Goal: Obtain resource: Download file/media

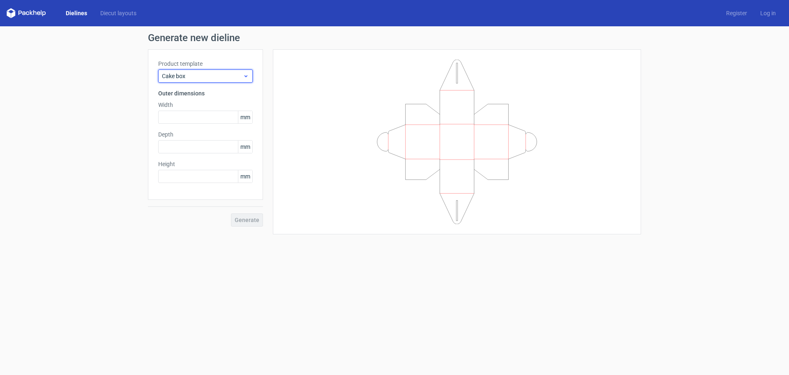
click at [244, 77] on icon at bounding box center [246, 76] width 6 height 7
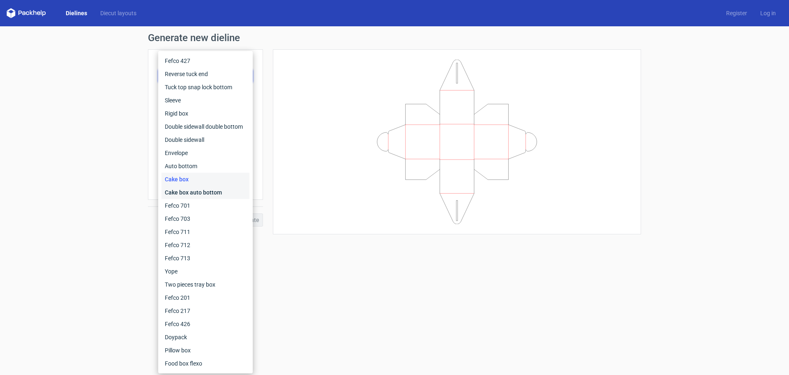
click at [204, 192] on div "Cake box auto bottom" at bounding box center [205, 192] width 88 height 13
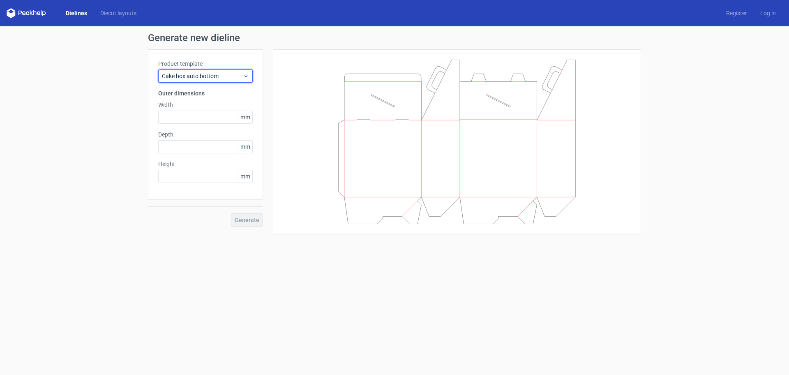
click at [242, 76] on span "Cake box auto bottom" at bounding box center [202, 76] width 81 height 8
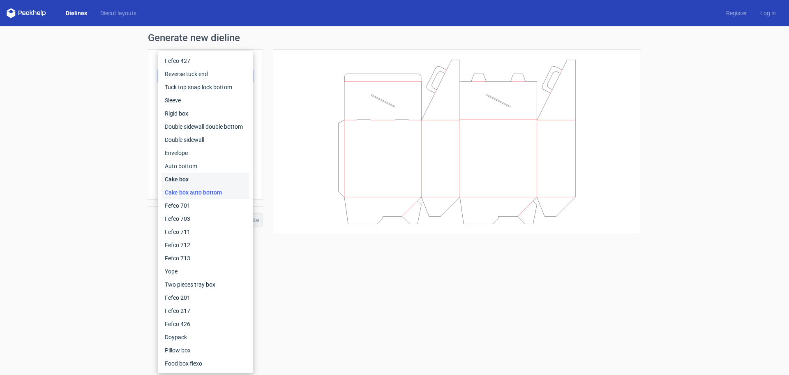
click at [181, 177] on div "Cake box" at bounding box center [205, 179] width 88 height 13
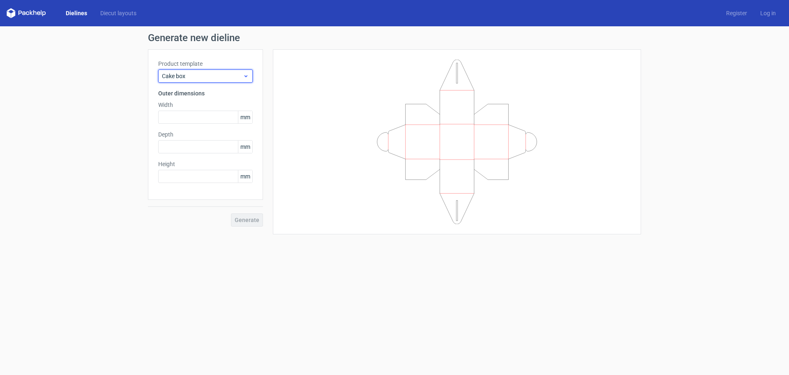
click at [243, 75] on icon at bounding box center [246, 76] width 6 height 7
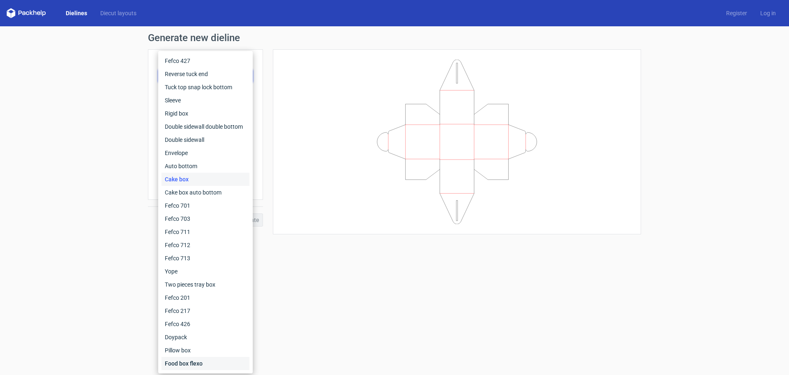
click at [190, 365] on div "Food box flexo" at bounding box center [205, 363] width 88 height 13
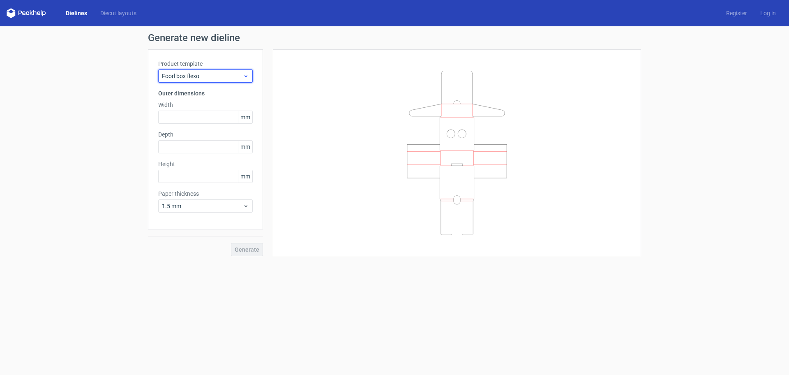
click at [244, 72] on div "Food box flexo" at bounding box center [205, 75] width 94 height 13
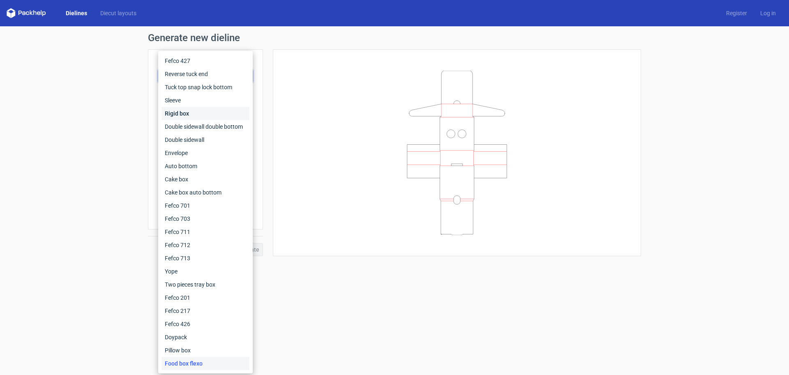
click at [209, 113] on div "Rigid box" at bounding box center [205, 113] width 88 height 13
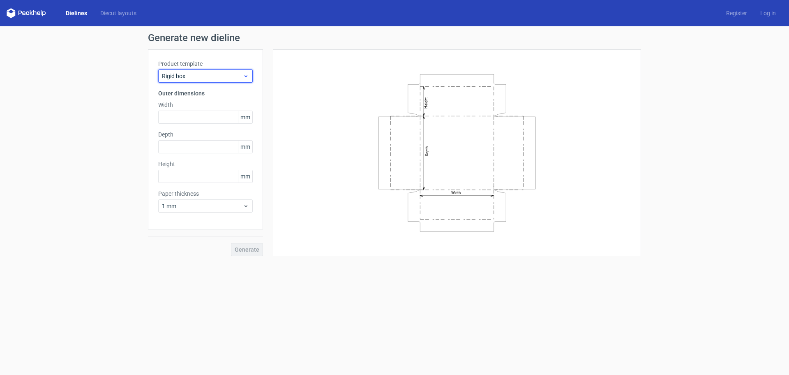
click at [247, 76] on use at bounding box center [245, 76] width 3 height 2
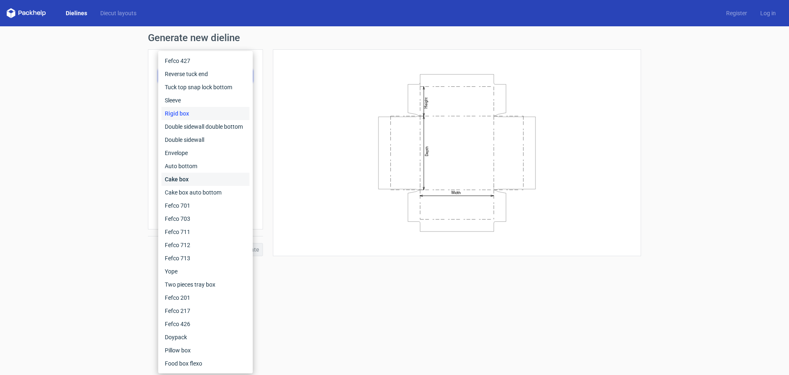
click at [178, 179] on div "Cake box" at bounding box center [205, 179] width 88 height 13
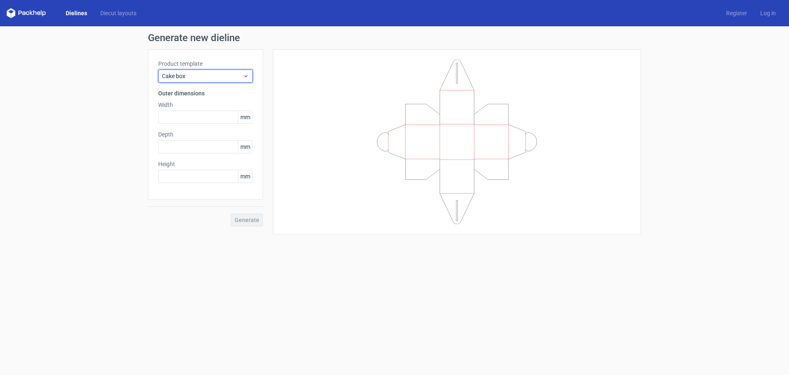
click at [243, 74] on icon at bounding box center [246, 76] width 6 height 7
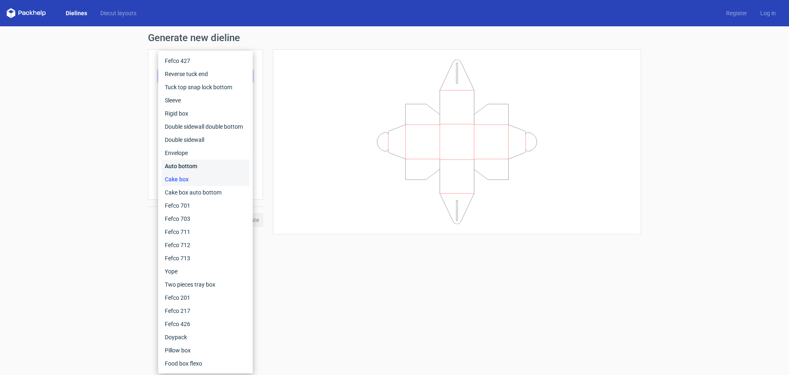
click at [184, 165] on div "Auto bottom" at bounding box center [205, 165] width 88 height 13
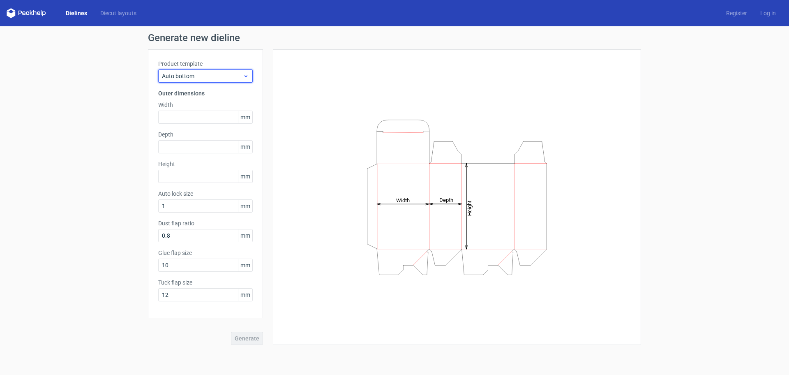
click at [245, 76] on use at bounding box center [245, 76] width 3 height 2
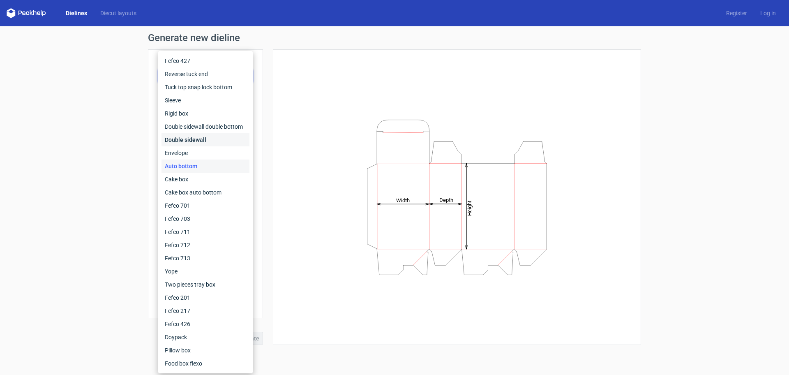
click at [209, 139] on div "Double sidewall" at bounding box center [205, 139] width 88 height 13
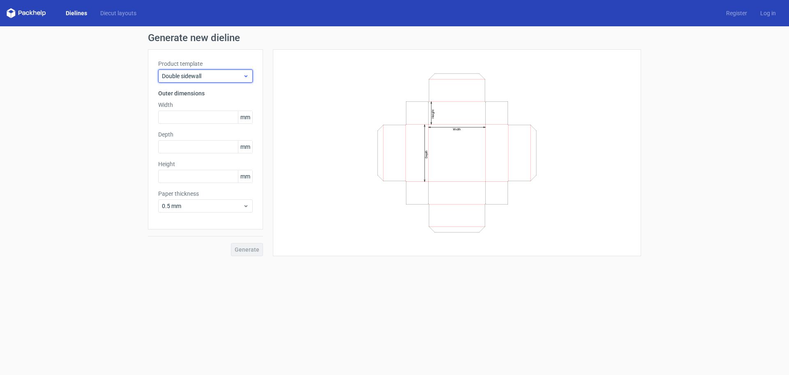
click at [244, 76] on icon at bounding box center [246, 76] width 6 height 7
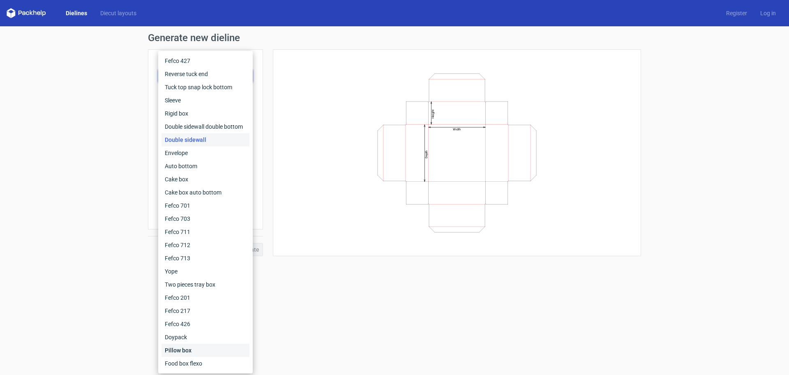
click at [187, 351] on div "Pillow box" at bounding box center [205, 349] width 88 height 13
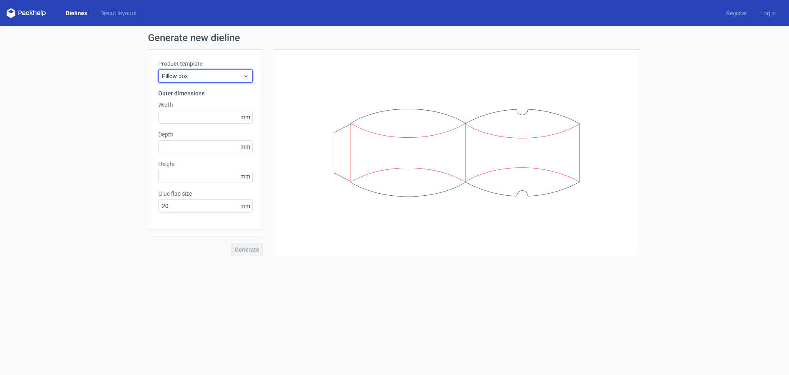
click at [247, 78] on icon at bounding box center [246, 76] width 6 height 7
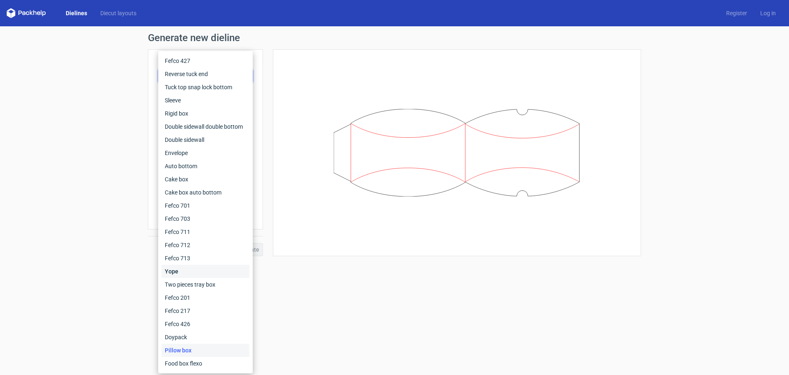
click at [224, 276] on div "Yope" at bounding box center [205, 271] width 88 height 13
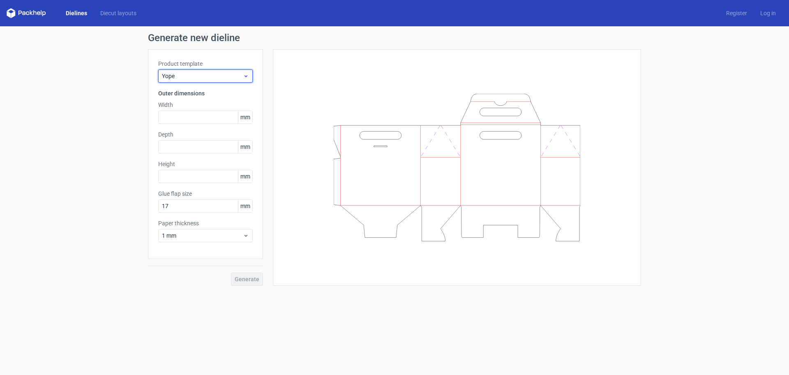
click at [245, 74] on icon at bounding box center [246, 76] width 6 height 7
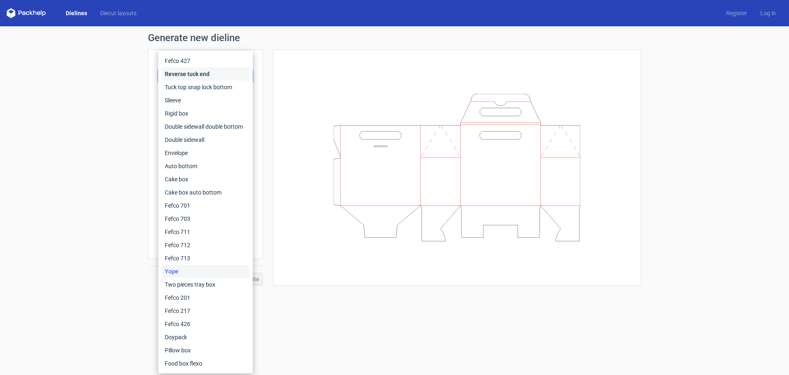
click at [203, 75] on div "Reverse tuck end" at bounding box center [205, 73] width 88 height 13
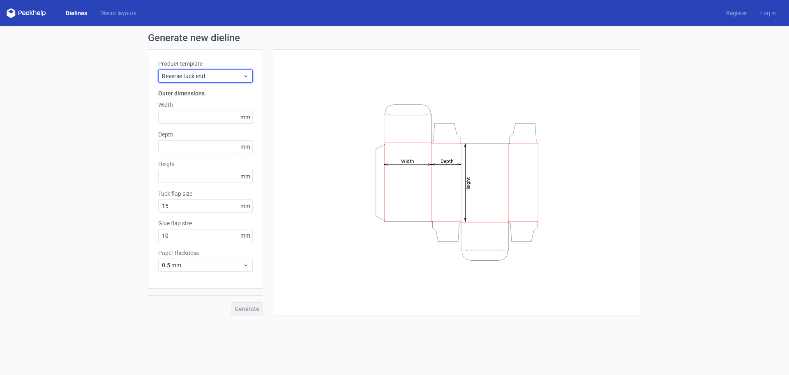
click at [203, 78] on span "Reverse tuck end" at bounding box center [202, 76] width 81 height 8
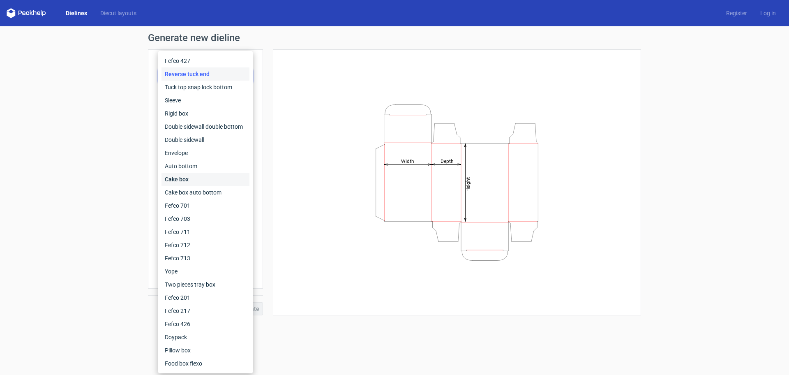
click at [180, 178] on div "Cake box" at bounding box center [205, 179] width 88 height 13
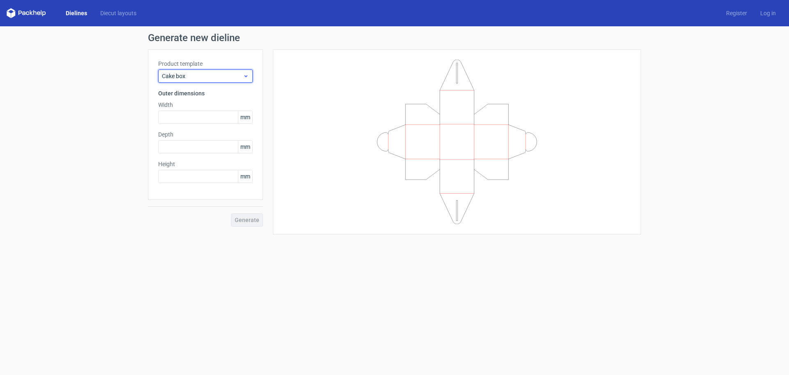
click at [244, 74] on icon at bounding box center [246, 76] width 6 height 7
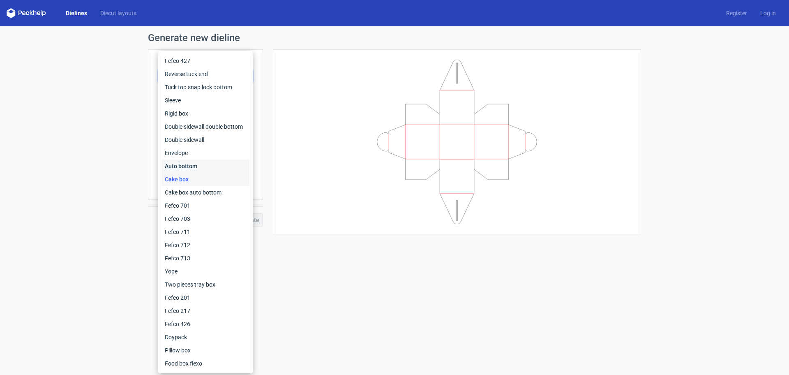
click at [210, 170] on div "Auto bottom" at bounding box center [205, 165] width 88 height 13
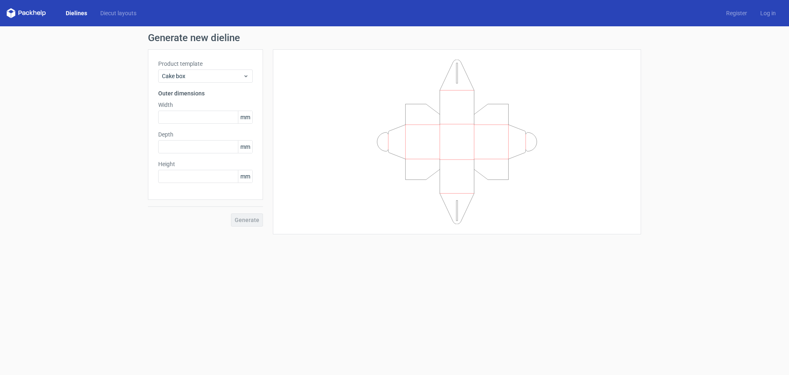
click at [35, 15] on icon at bounding box center [26, 13] width 39 height 10
click at [245, 115] on span "mm" at bounding box center [245, 117] width 14 height 12
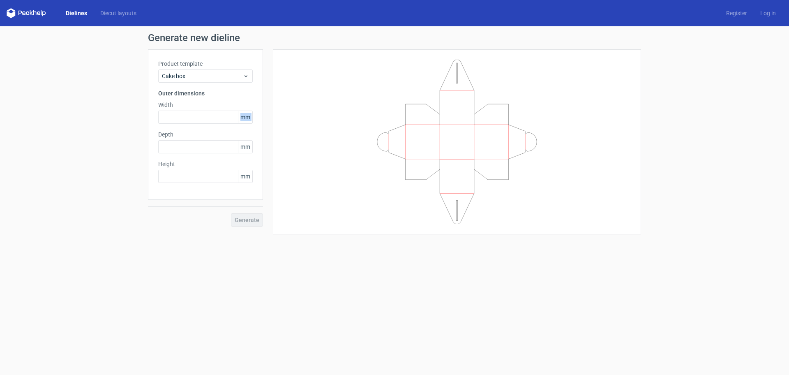
click at [245, 115] on span "mm" at bounding box center [245, 117] width 14 height 12
click at [218, 121] on input "text" at bounding box center [205, 117] width 94 height 13
click at [247, 76] on icon at bounding box center [246, 76] width 6 height 7
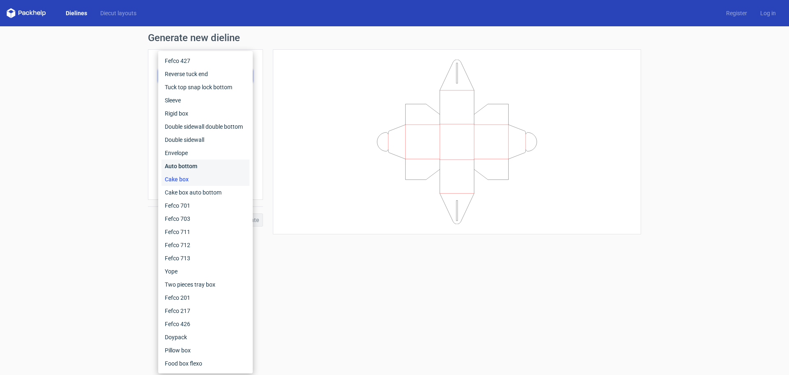
click at [194, 165] on div "Auto bottom" at bounding box center [205, 165] width 88 height 13
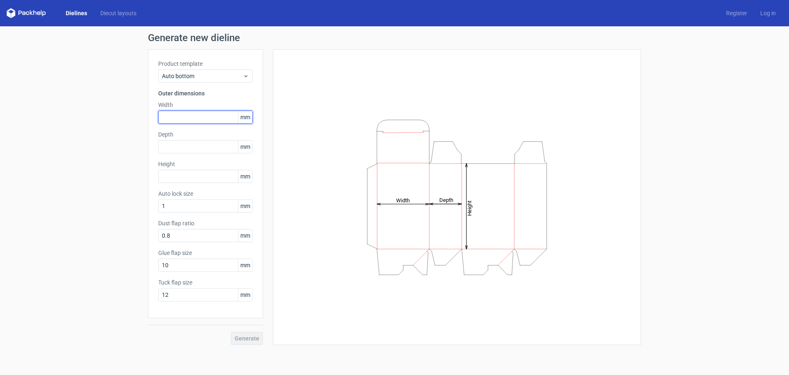
click at [212, 119] on input "text" at bounding box center [205, 117] width 94 height 13
type input "150"
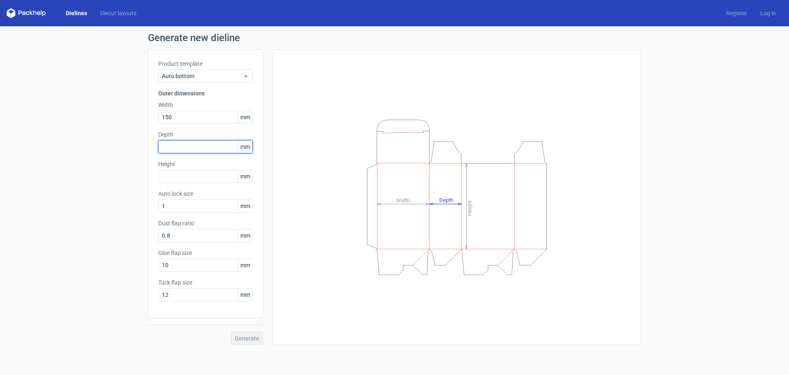
click at [202, 147] on input "text" at bounding box center [205, 146] width 94 height 13
type input "150"
click at [184, 179] on input "text" at bounding box center [205, 176] width 94 height 13
type input "150"
click at [102, 201] on div "Generate new dieline Product template Auto bottom Outer dimensions Width 150 mm…" at bounding box center [394, 188] width 789 height 325
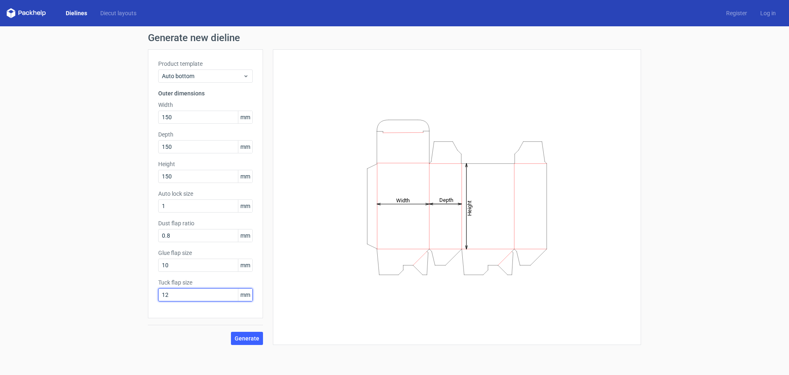
drag, startPoint x: 170, startPoint y: 294, endPoint x: 150, endPoint y: 296, distance: 19.5
click at [150, 296] on div "Product template Auto bottom Outer dimensions Width 150 mm Depth 150 mm Height …" at bounding box center [205, 183] width 115 height 269
click at [249, 339] on span "Generate" at bounding box center [247, 338] width 25 height 6
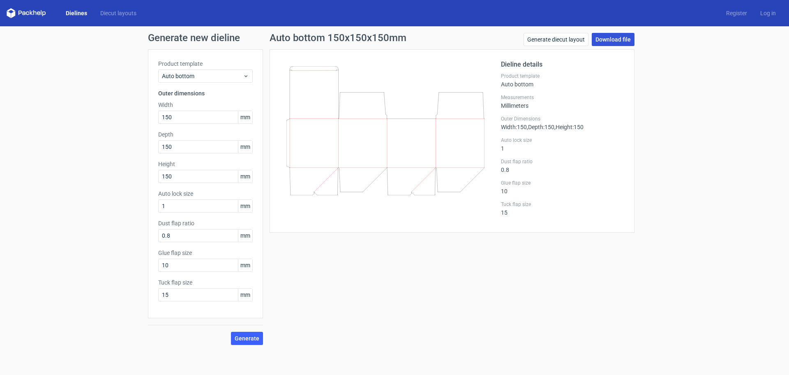
click at [605, 40] on link "Download file" at bounding box center [613, 39] width 43 height 13
drag, startPoint x: 178, startPoint y: 296, endPoint x: 141, endPoint y: 294, distance: 37.4
click at [141, 294] on div "Generate new dieline Product template Auto bottom Outer dimensions Width 150 mm…" at bounding box center [394, 188] width 789 height 325
type input "20"
click at [251, 341] on button "Generate" at bounding box center [247, 338] width 32 height 13
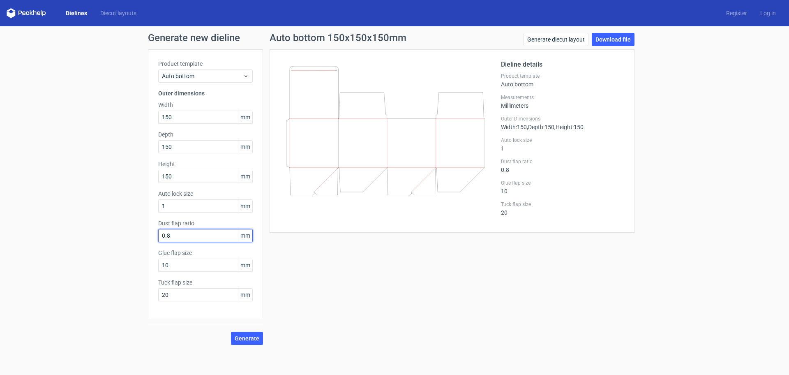
drag, startPoint x: 208, startPoint y: 238, endPoint x: 137, endPoint y: 235, distance: 71.1
click at [137, 235] on div "Generate new dieline Product template Auto bottom Outer dimensions Width 150 mm…" at bounding box center [394, 188] width 789 height 325
drag, startPoint x: 191, startPoint y: 207, endPoint x: 37, endPoint y: 199, distance: 153.4
click at [37, 199] on div "Generate new dieline Product template Auto bottom Outer dimensions Width 150 mm…" at bounding box center [394, 188] width 789 height 325
click at [242, 338] on span "Generate" at bounding box center [247, 338] width 25 height 6
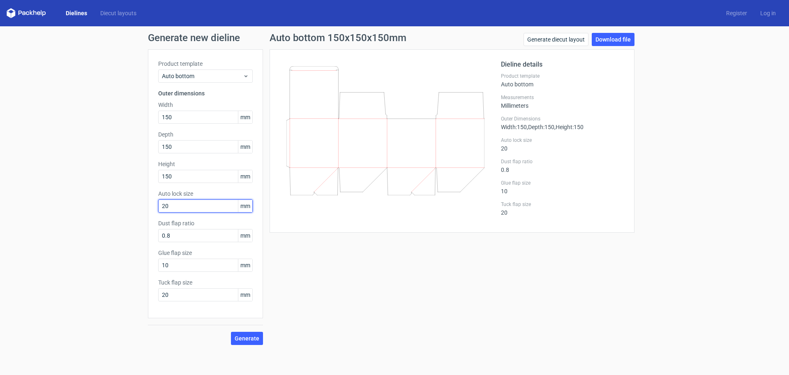
drag, startPoint x: 182, startPoint y: 207, endPoint x: 109, endPoint y: 205, distance: 72.8
click at [109, 205] on div "Generate new dieline Product template Auto bottom Outer dimensions Width 150 mm…" at bounding box center [394, 188] width 789 height 325
type input "1"
click at [243, 336] on span "Generate" at bounding box center [247, 338] width 25 height 6
click at [611, 40] on link "Download file" at bounding box center [613, 39] width 43 height 13
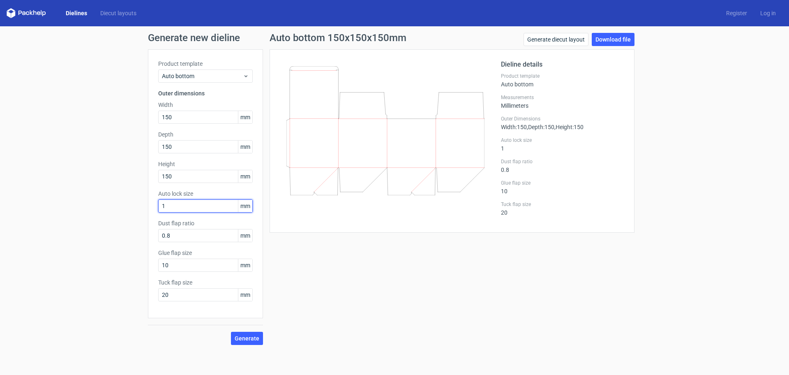
drag, startPoint x: 180, startPoint y: 207, endPoint x: 57, endPoint y: 204, distance: 123.7
click at [56, 202] on div "Generate new dieline Product template Auto bottom Outer dimensions Width 150 mm…" at bounding box center [394, 188] width 789 height 325
drag, startPoint x: 185, startPoint y: 297, endPoint x: 143, endPoint y: 292, distance: 43.0
click at [147, 293] on div "Generate new dieline Product template Auto bottom Outer dimensions Width 150 mm…" at bounding box center [394, 188] width 789 height 325
type input "75"
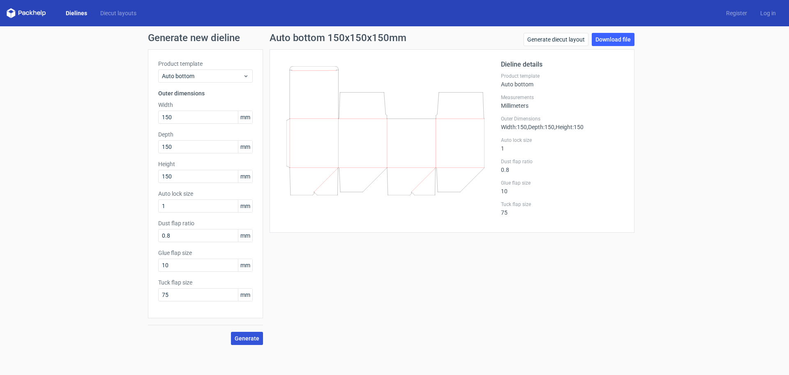
click at [247, 338] on span "Generate" at bounding box center [247, 338] width 25 height 6
click at [613, 41] on link "Download file" at bounding box center [613, 39] width 43 height 13
